Goal: Task Accomplishment & Management: Manage account settings

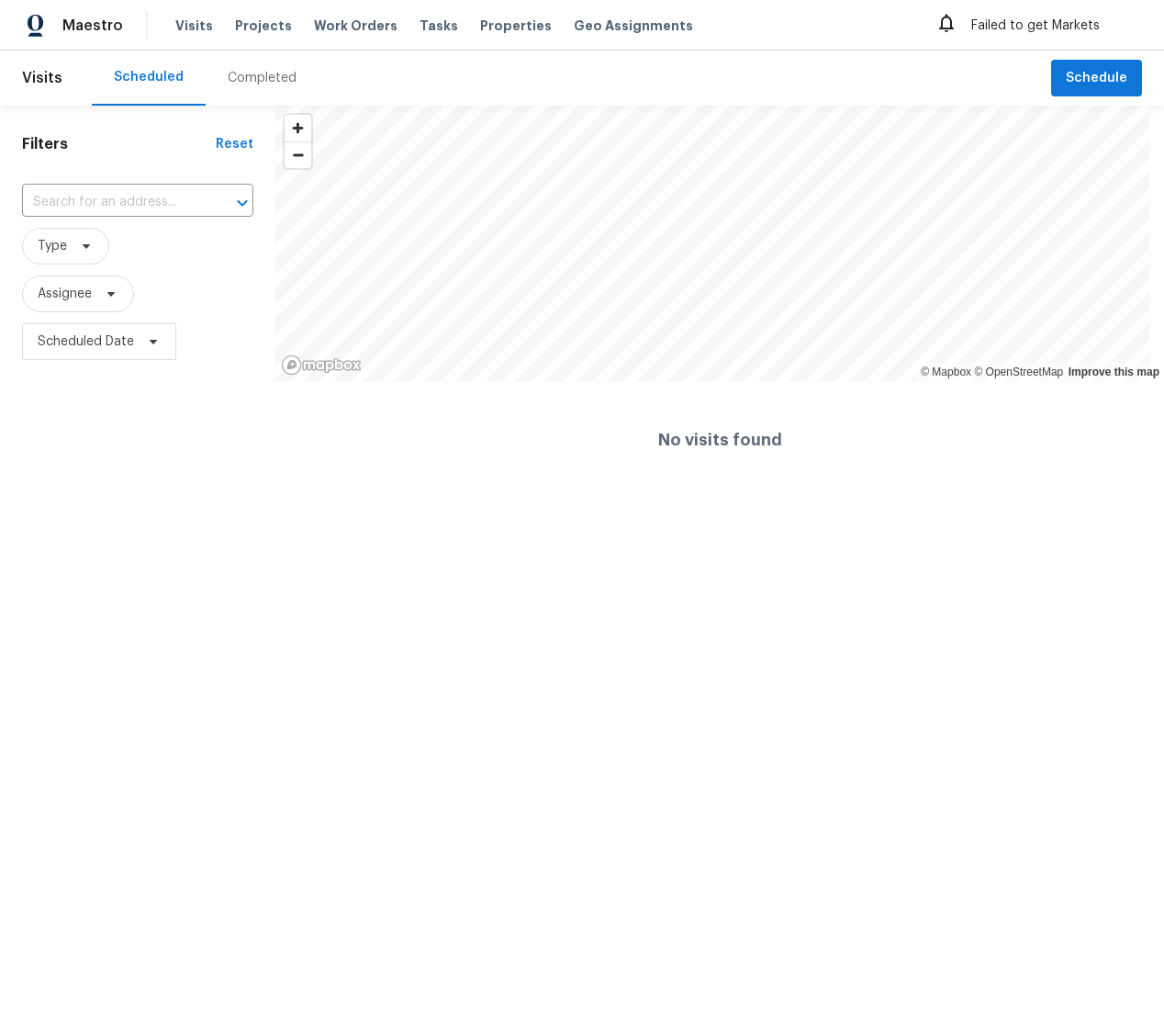
click at [1029, 28] on div "Failed to get Markets" at bounding box center [1036, 25] width 201 height 29
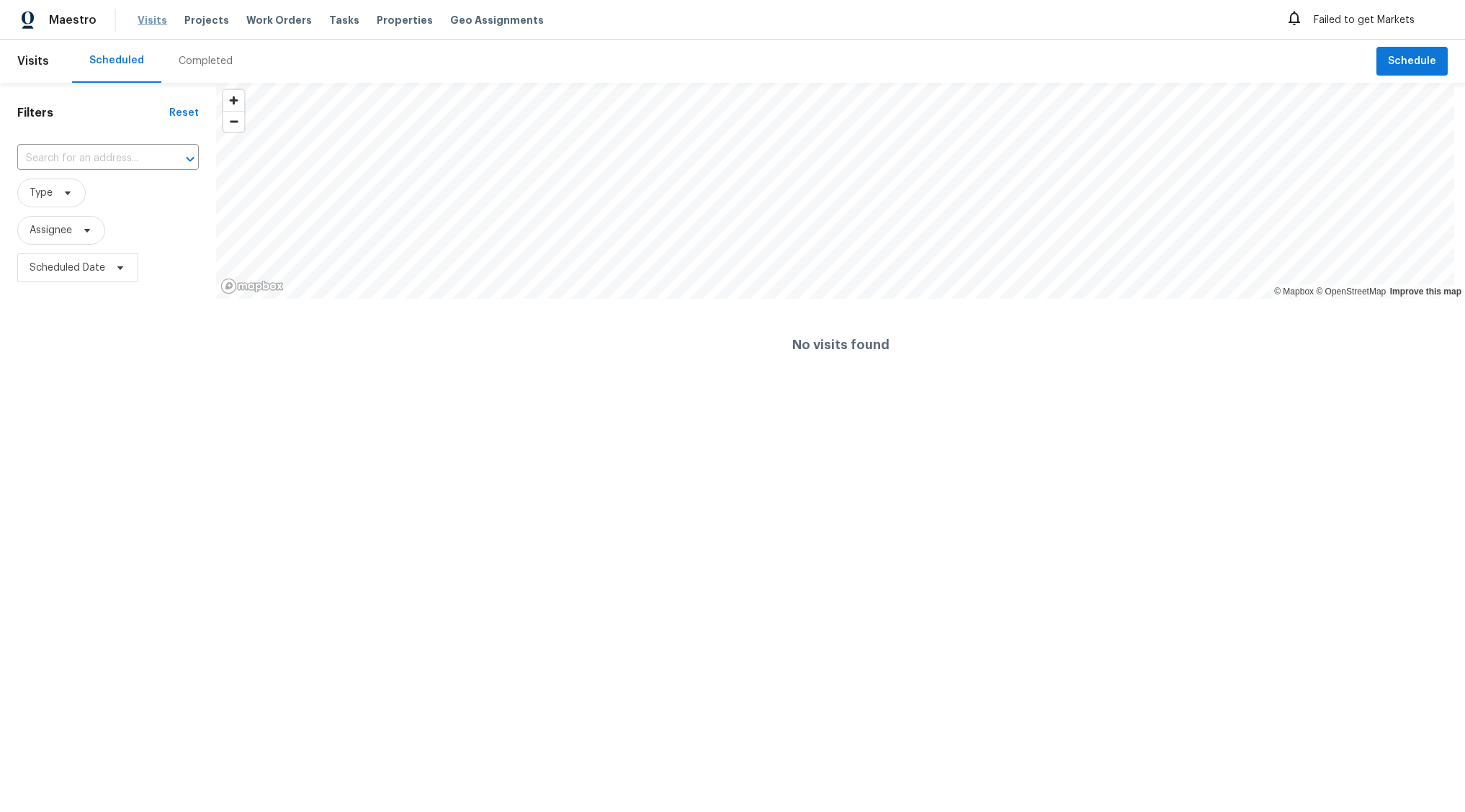
click at [142, 23] on span "Visits" at bounding box center [153, 20] width 30 height 14
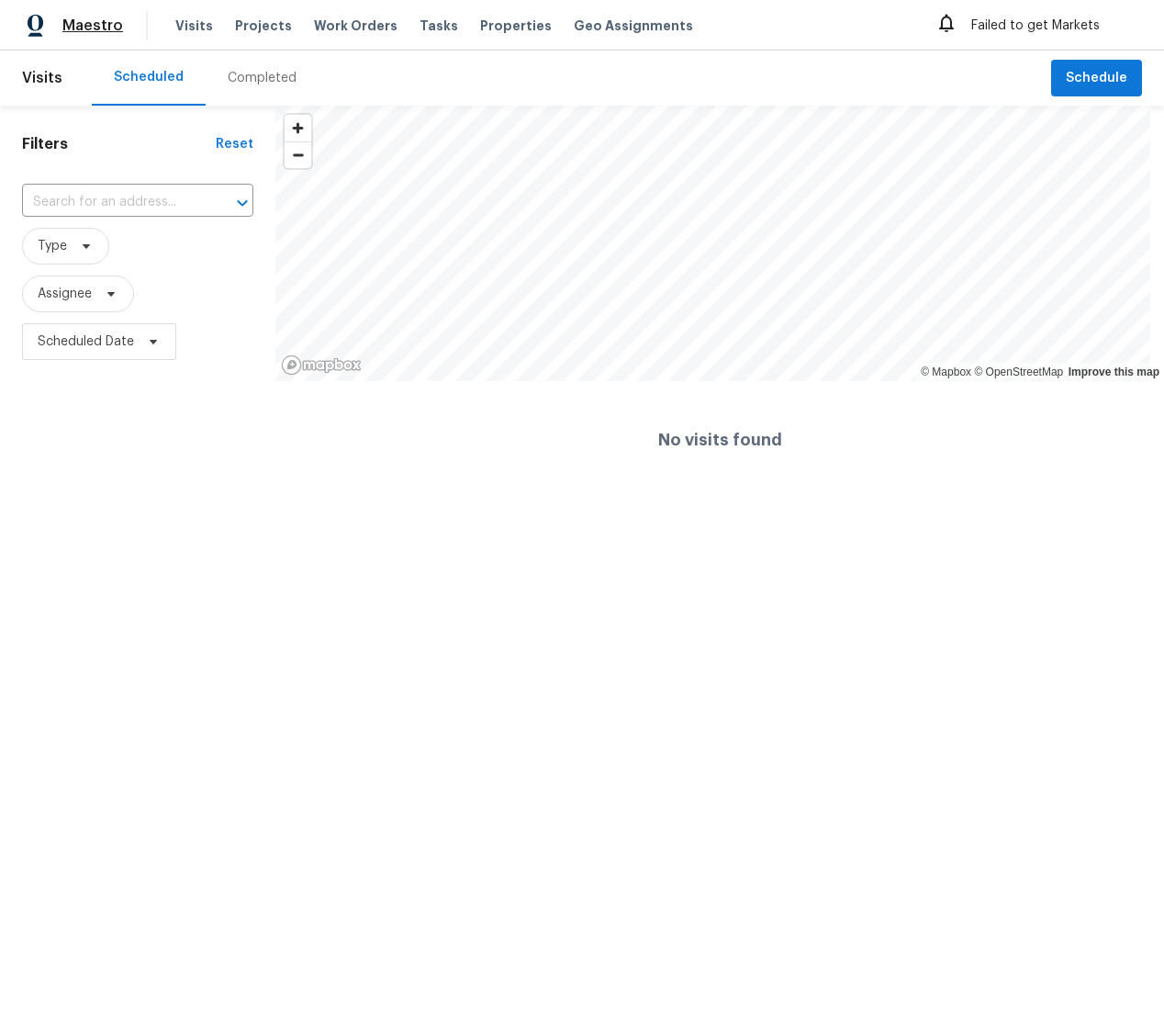
click at [63, 17] on span "Maestro" at bounding box center [93, 25] width 60 height 18
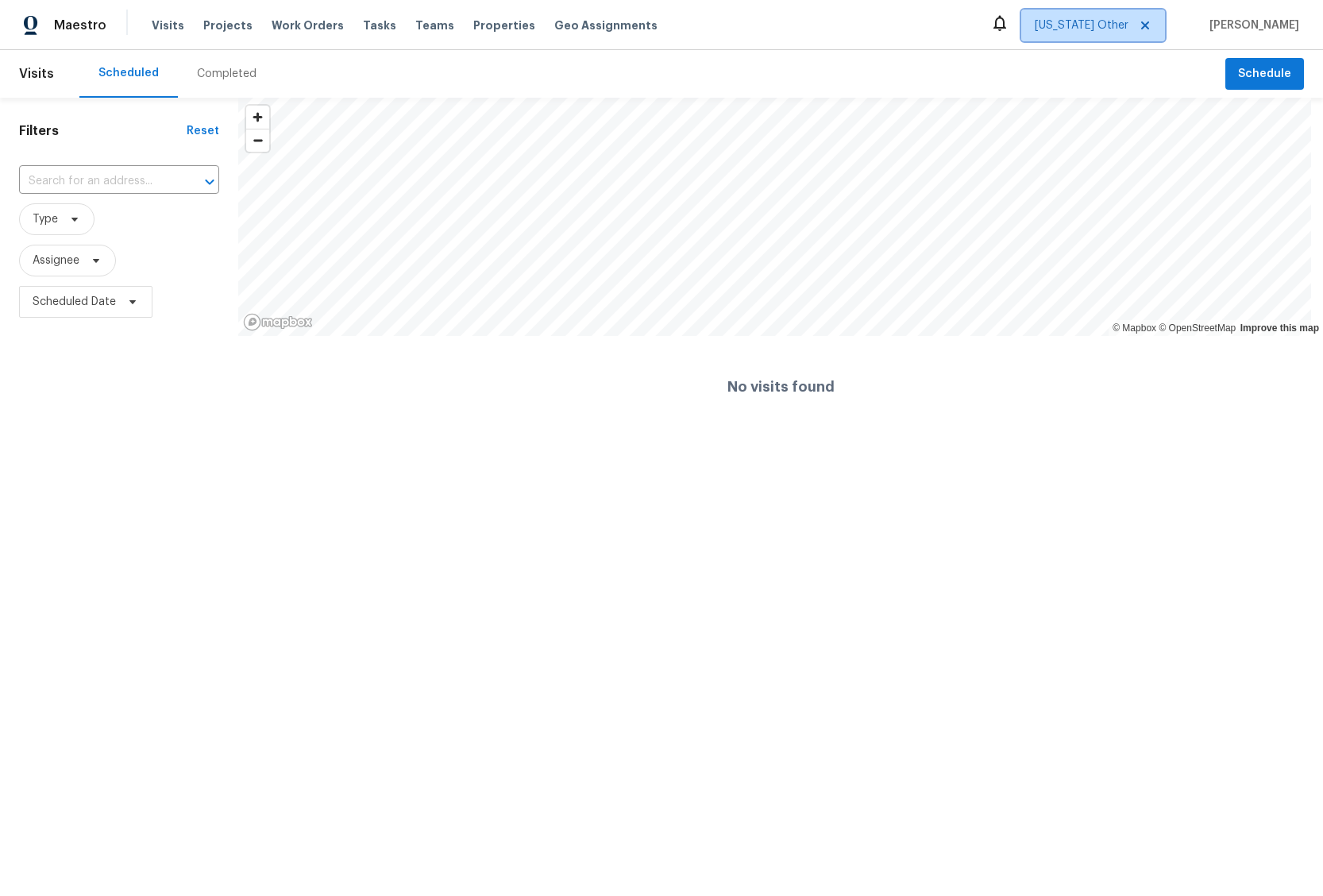
click at [1006, 20] on span "[US_STATE] Other" at bounding box center [1081, 25] width 94 height 16
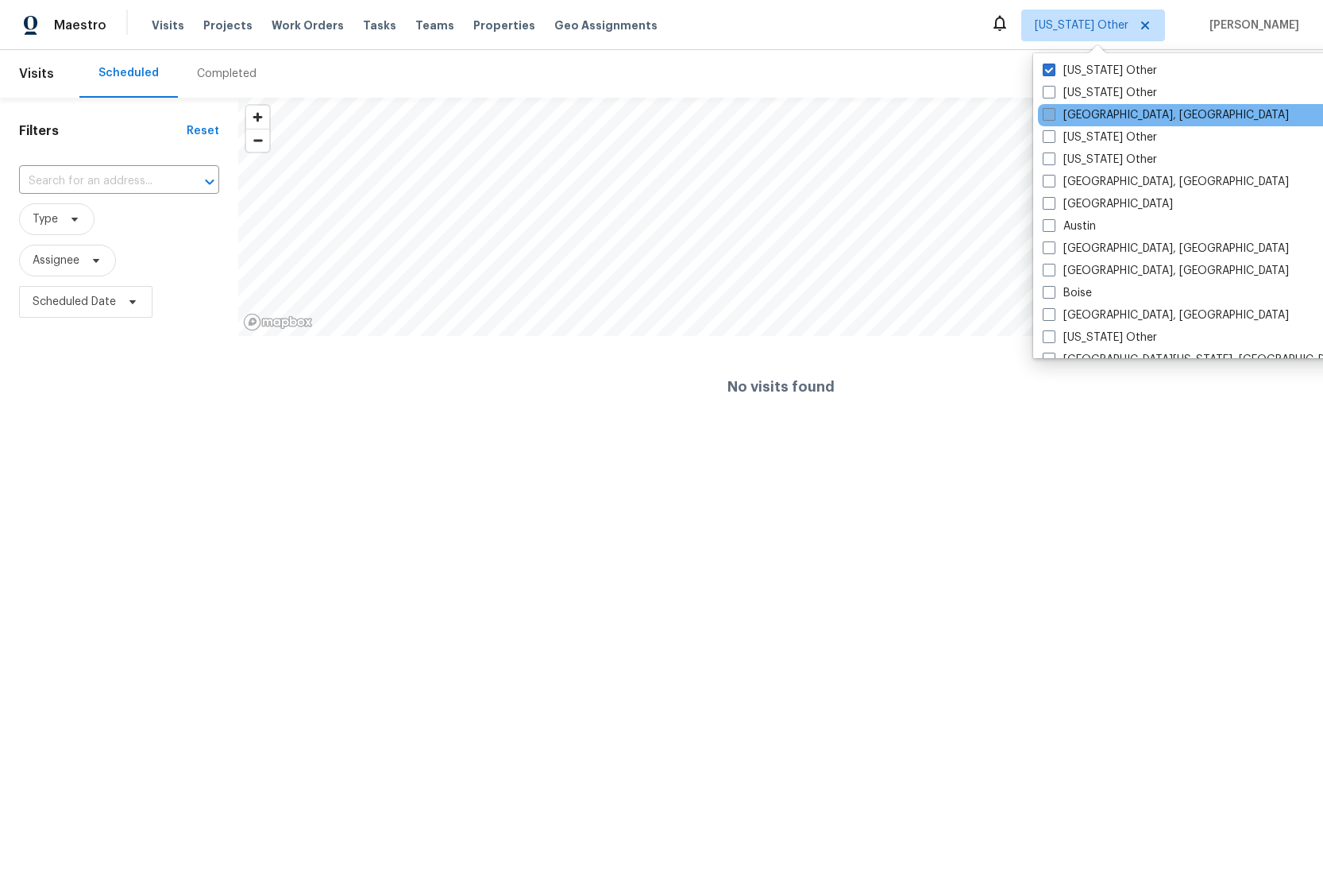
click at [1006, 117] on label "Albuquerque, NM" at bounding box center [1166, 114] width 247 height 16
click at [1006, 117] on input "Albuquerque, NM" at bounding box center [1048, 112] width 11 height 11
checkbox input "true"
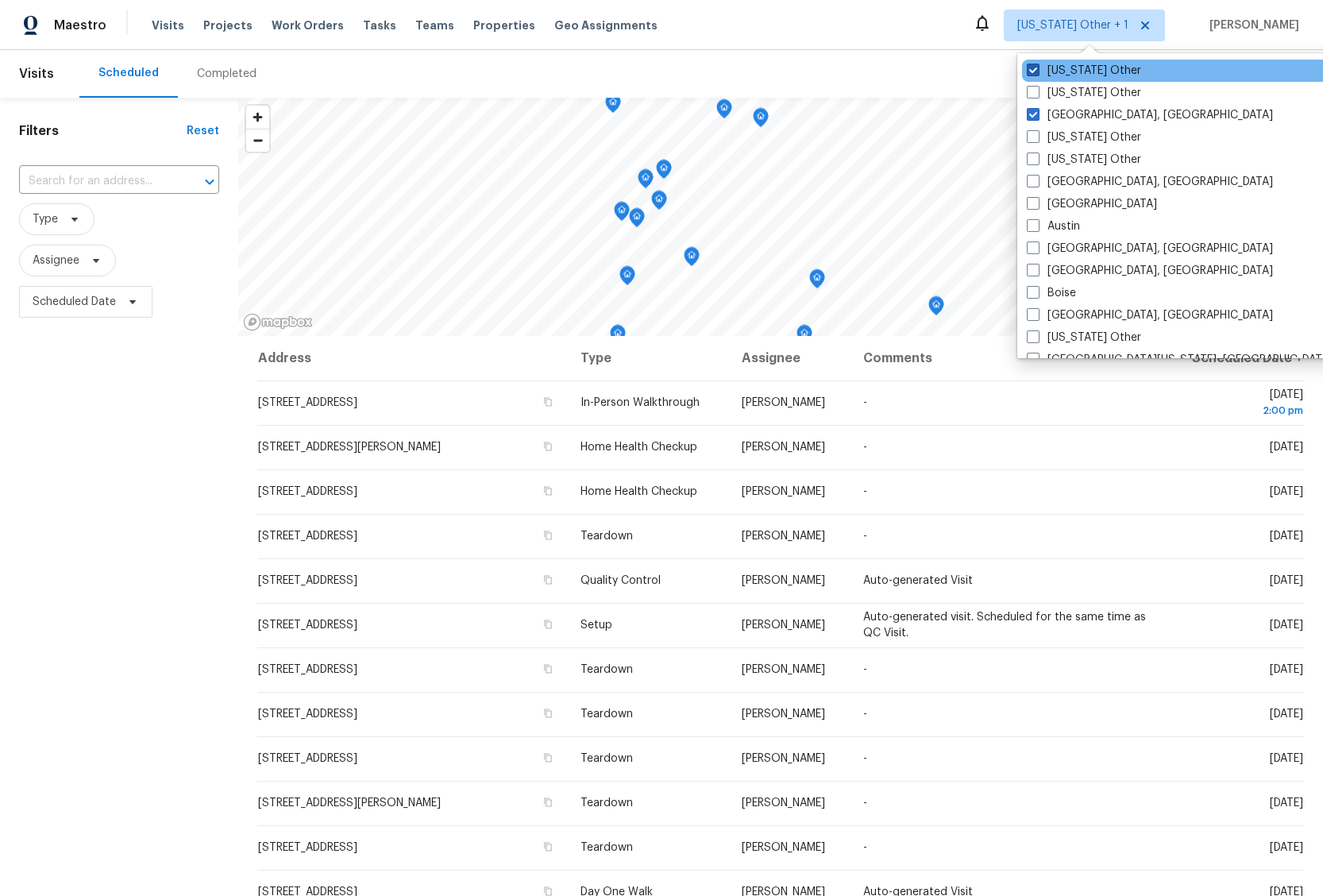
click at [1006, 70] on label "[US_STATE] Other" at bounding box center [1085, 70] width 114 height 16
click at [1006, 70] on input "[US_STATE] Other" at bounding box center [1032, 68] width 11 height 11
checkbox input "false"
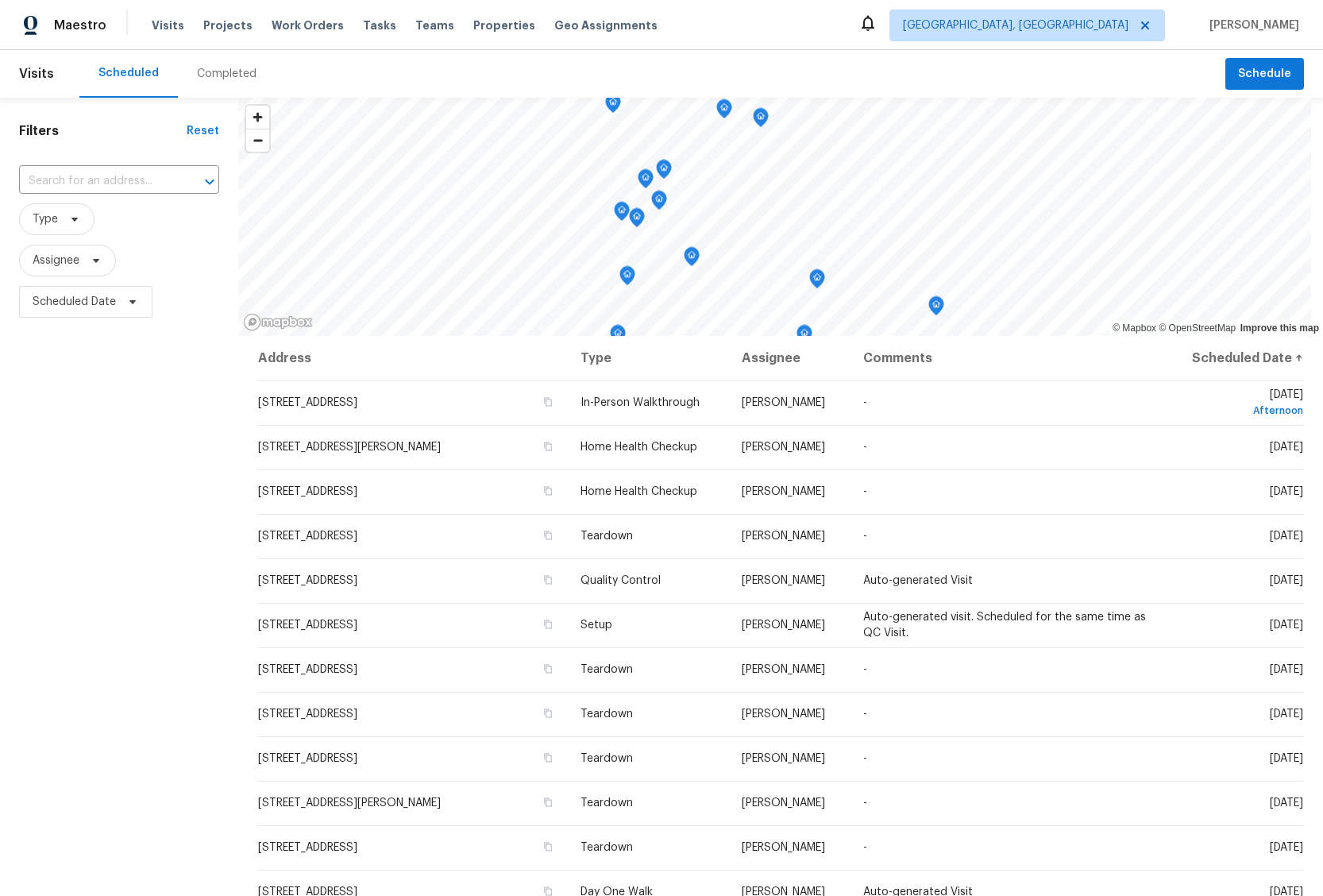
click at [187, 390] on div "Filters Reset ​ Type Assignee Scheduled Date" at bounding box center [119, 575] width 238 height 955
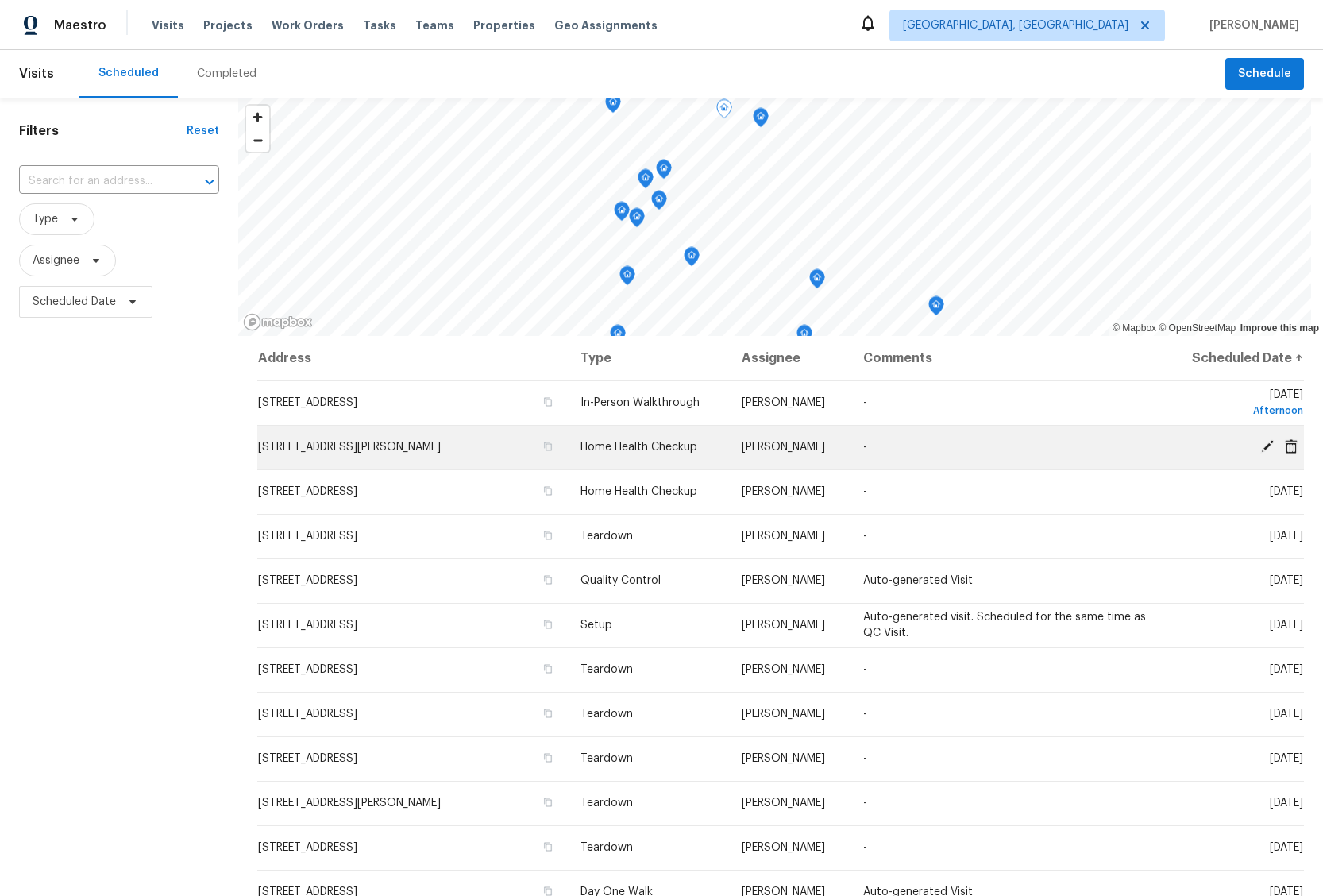
click at [1006, 446] on icon at bounding box center [1268, 447] width 15 height 15
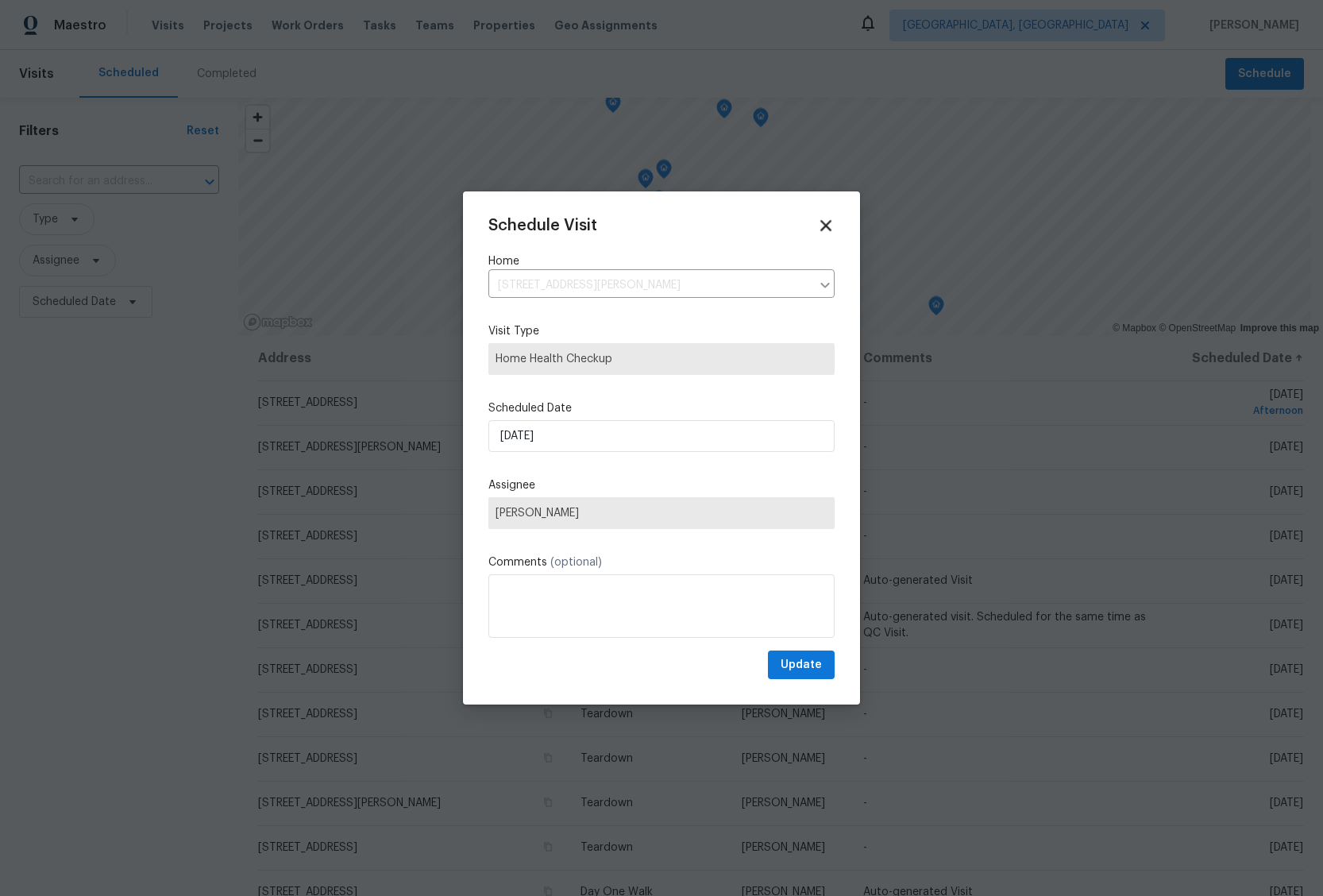
click at [817, 228] on icon at bounding box center [826, 225] width 18 height 18
